Goal: Task Accomplishment & Management: Manage account settings

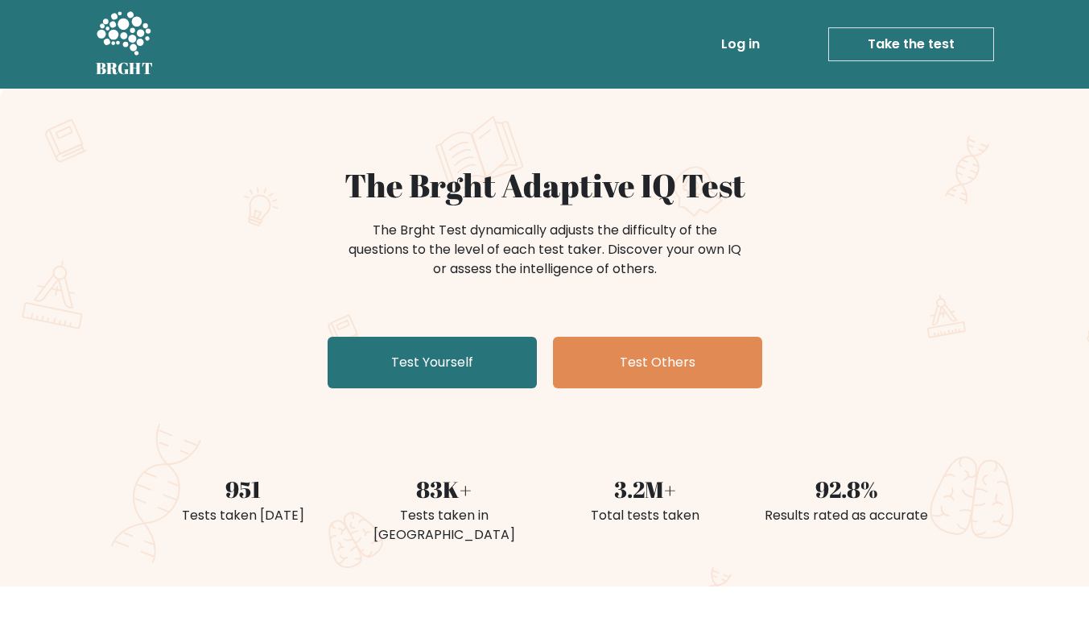
click at [748, 44] on link "Log in" at bounding box center [741, 44] width 52 height 32
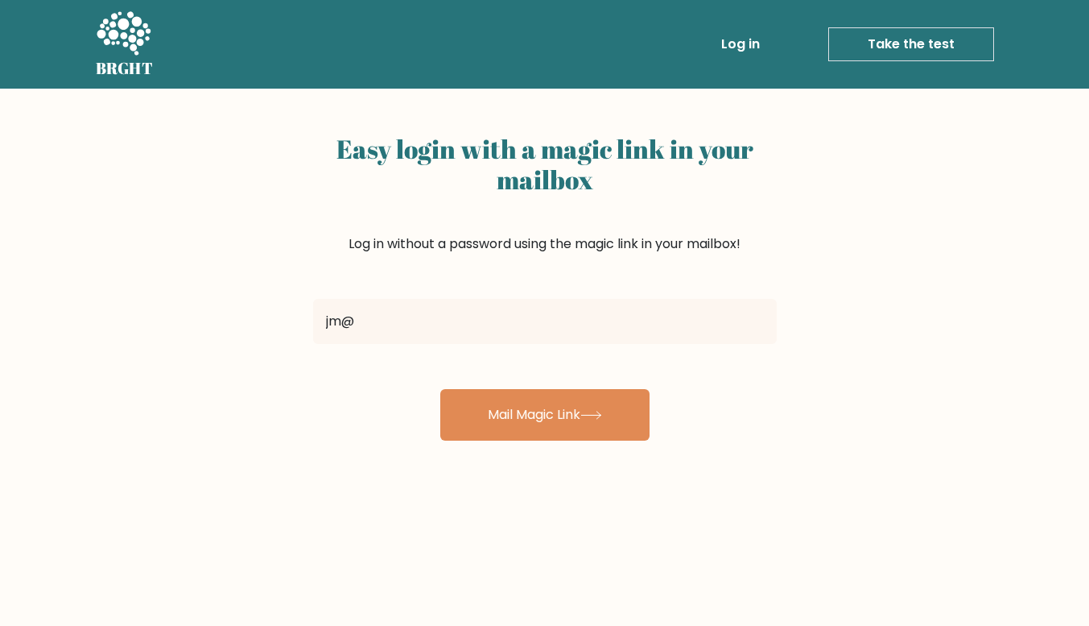
type input "jm@anzurra.com"
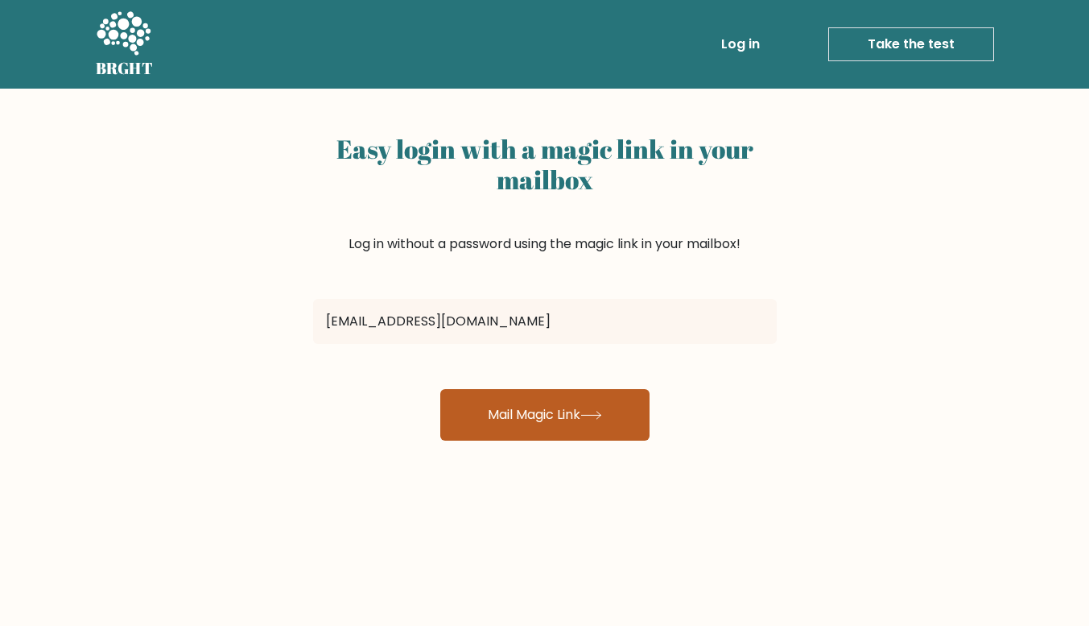
click at [515, 414] on button "Mail Magic Link" at bounding box center [544, 415] width 209 height 52
